Goal: Information Seeking & Learning: Learn about a topic

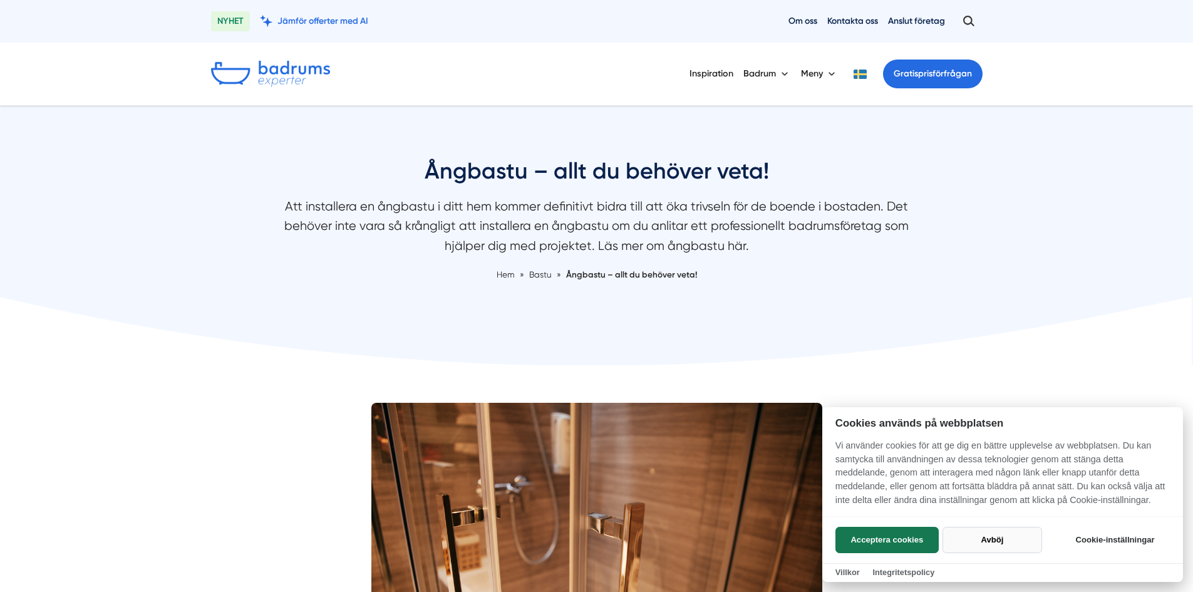
click at [1006, 542] on button "Avböj" at bounding box center [993, 540] width 100 height 26
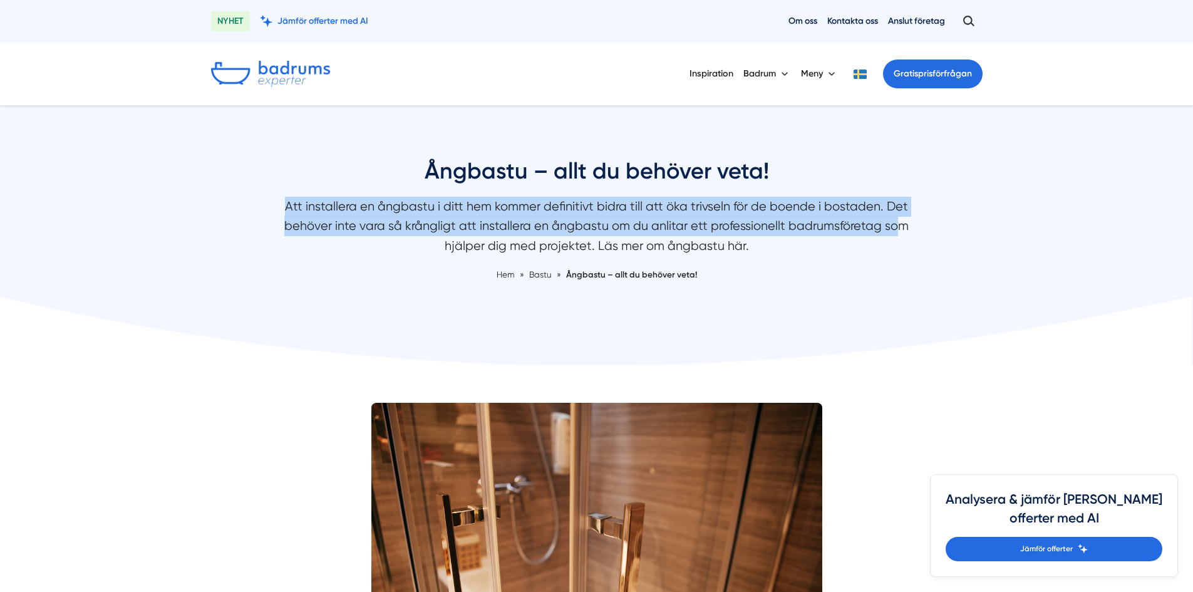
drag, startPoint x: 299, startPoint y: 207, endPoint x: 874, endPoint y: 233, distance: 575.5
click at [874, 233] on p "Att installera en ångbastu i ditt hem kommer definitivt bidra till att öka triv…" at bounding box center [597, 229] width 664 height 65
click at [333, 229] on p "Att installera en ångbastu i ditt hem kommer definitivt bidra till att öka triv…" at bounding box center [597, 229] width 664 height 65
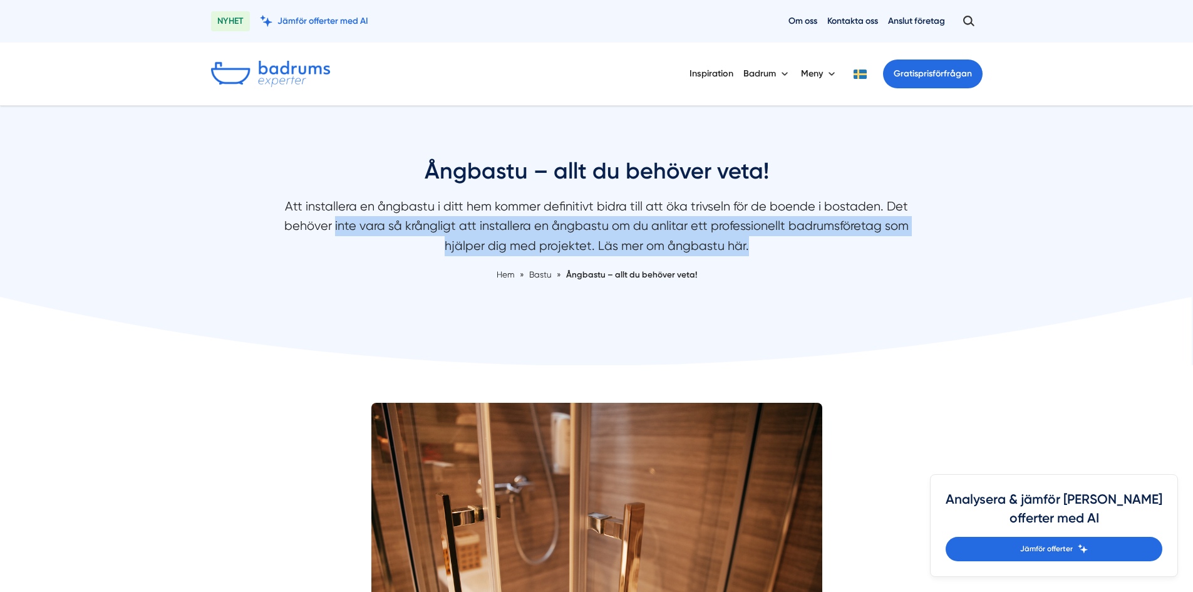
drag, startPoint x: 319, startPoint y: 220, endPoint x: 764, endPoint y: 243, distance: 445.2
click at [764, 243] on p "Att installera en ångbastu i ditt hem kommer definitivt bidra till att öka triv…" at bounding box center [597, 229] width 664 height 65
click at [725, 248] on p "Att installera en ångbastu i ditt hem kommer definitivt bidra till att öka triv…" at bounding box center [597, 229] width 664 height 65
click at [683, 254] on p "Att installera en ångbastu i ditt hem kommer definitivt bidra till att öka triv…" at bounding box center [597, 229] width 664 height 65
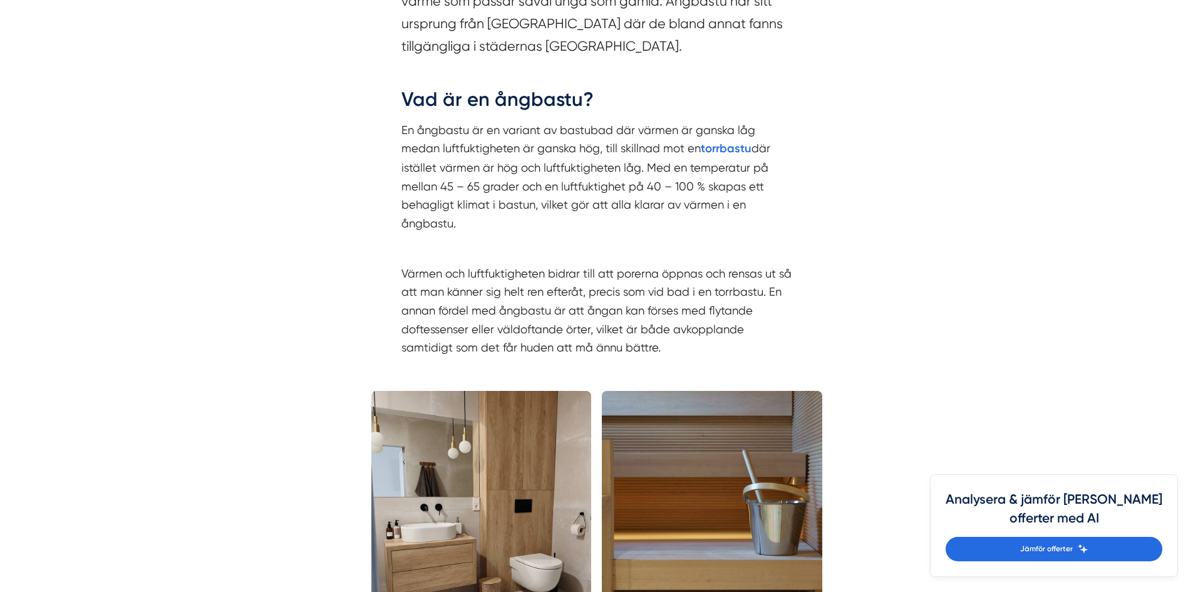
scroll to position [1127, 0]
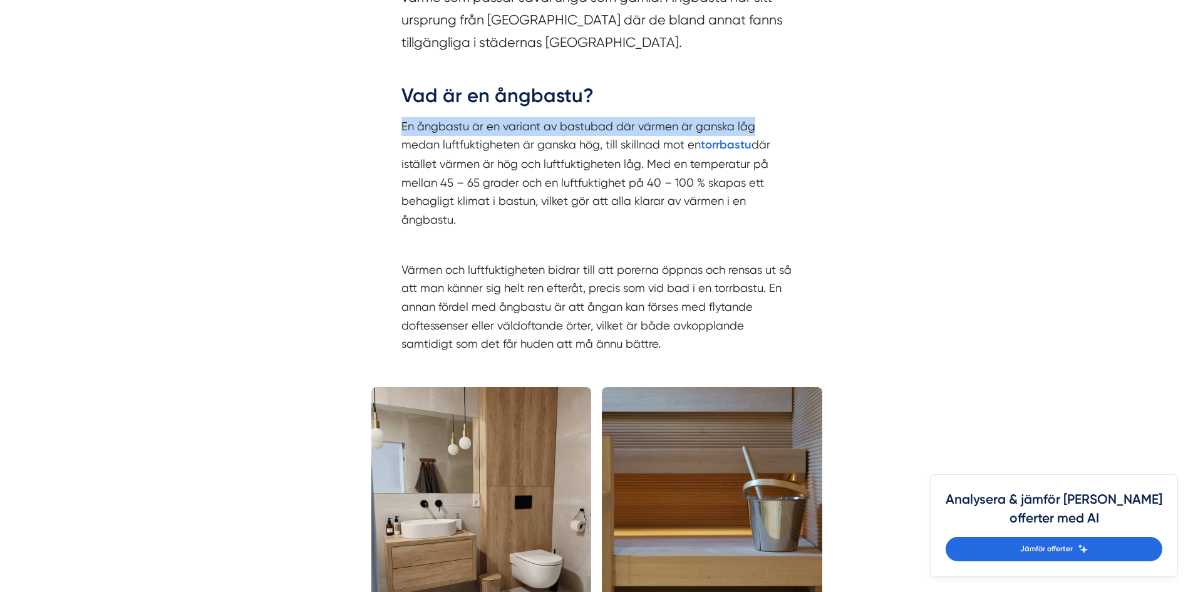
drag, startPoint x: 403, startPoint y: 128, endPoint x: 763, endPoint y: 130, distance: 360.1
click at [763, 130] on p "En ångbastu är en variant av bastubad där värmen är ganska låg medan luftfuktig…" at bounding box center [596, 173] width 391 height 112
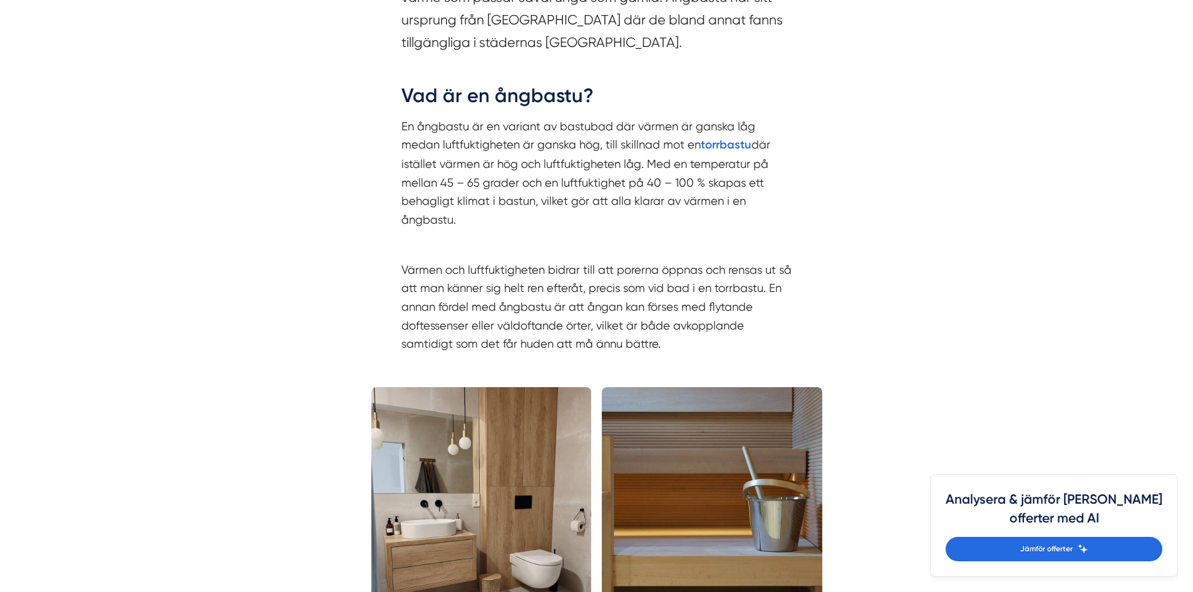
click at [460, 162] on p "En ångbastu är en variant av bastubad där värmen är ganska låg medan luftfuktig…" at bounding box center [596, 173] width 391 height 112
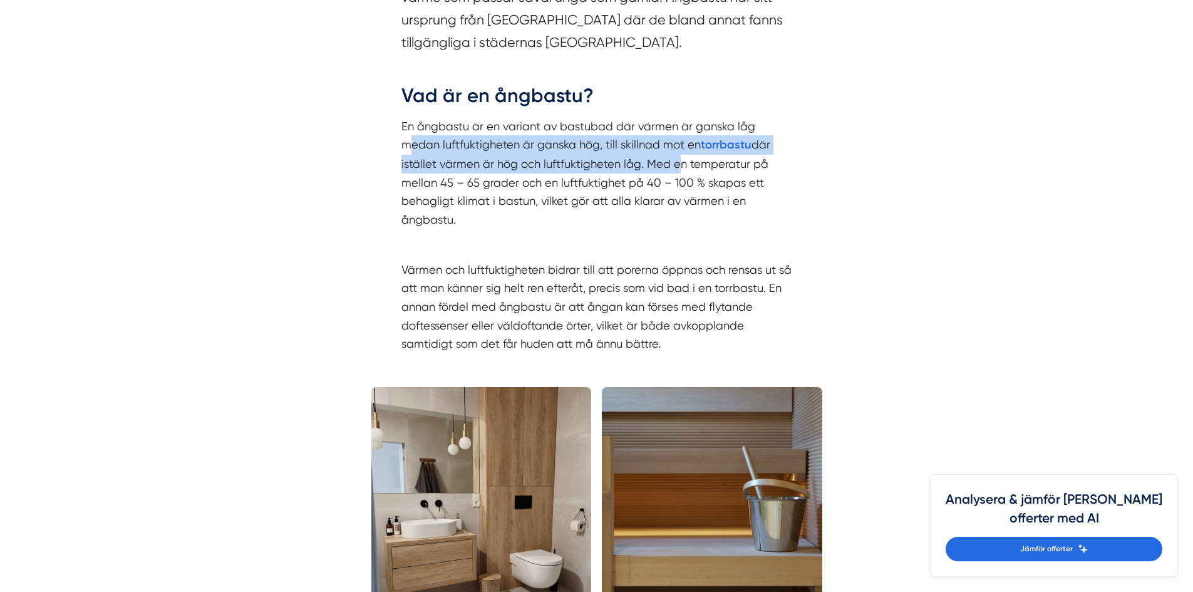
drag, startPoint x: 413, startPoint y: 146, endPoint x: 670, endPoint y: 168, distance: 257.8
click at [670, 168] on p "En ångbastu är en variant av bastubad där värmen är ganska låg medan luftfuktig…" at bounding box center [596, 173] width 391 height 112
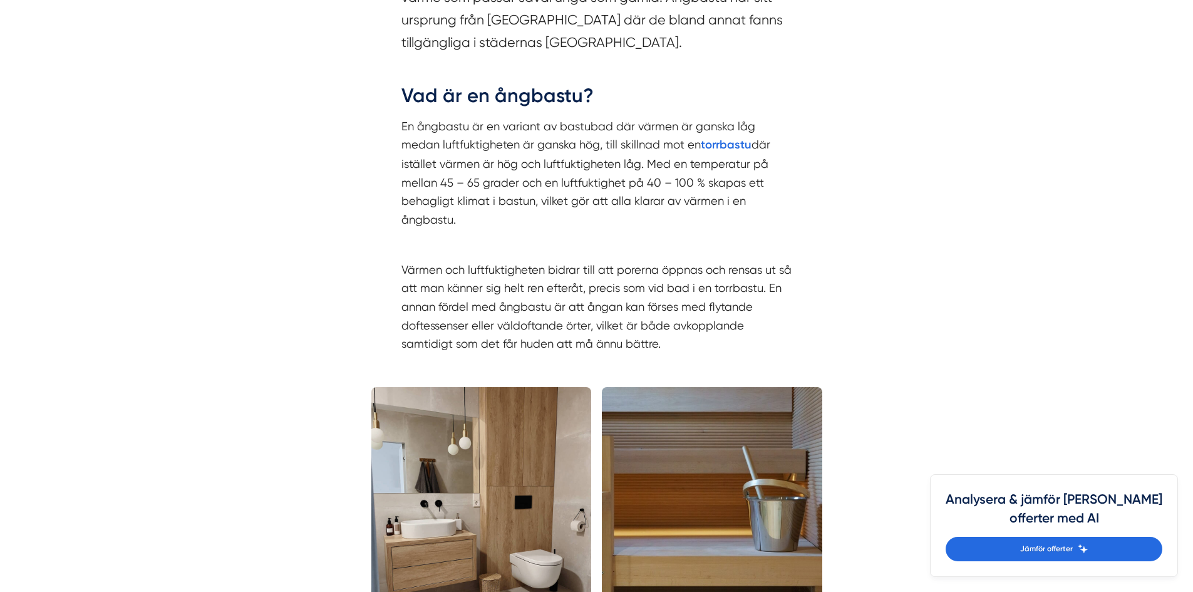
click at [646, 200] on p "En ångbastu är en variant av bastubad där värmen är ganska låg medan luftfuktig…" at bounding box center [596, 173] width 391 height 112
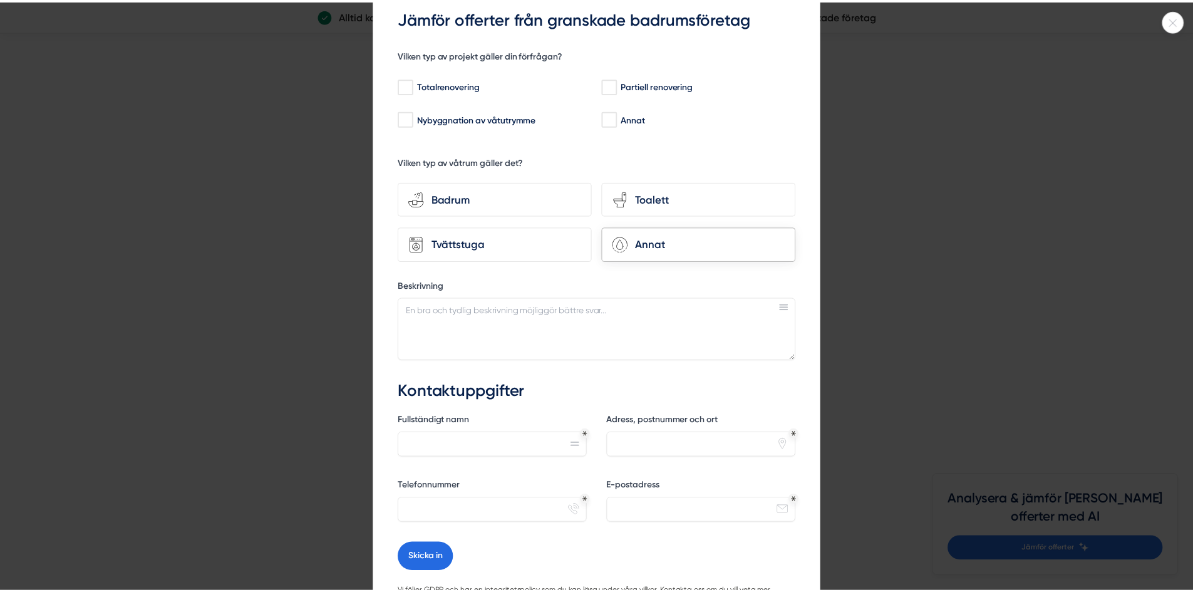
scroll to position [157, 0]
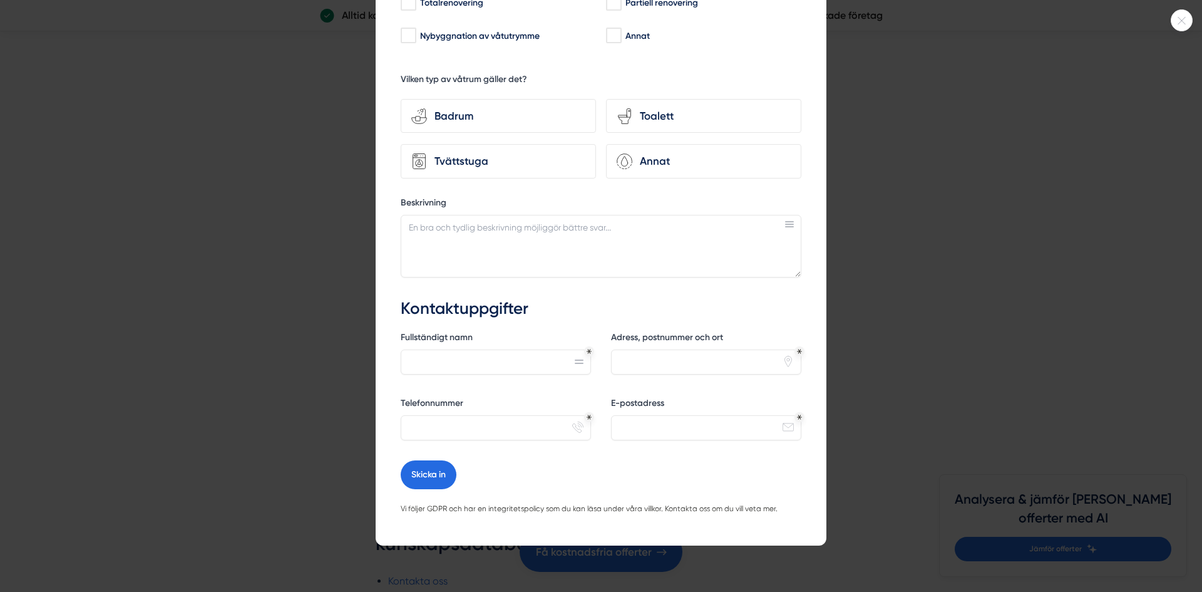
click at [1184, 26] on div at bounding box center [1182, 20] width 22 height 22
